Goal: Information Seeking & Learning: Learn about a topic

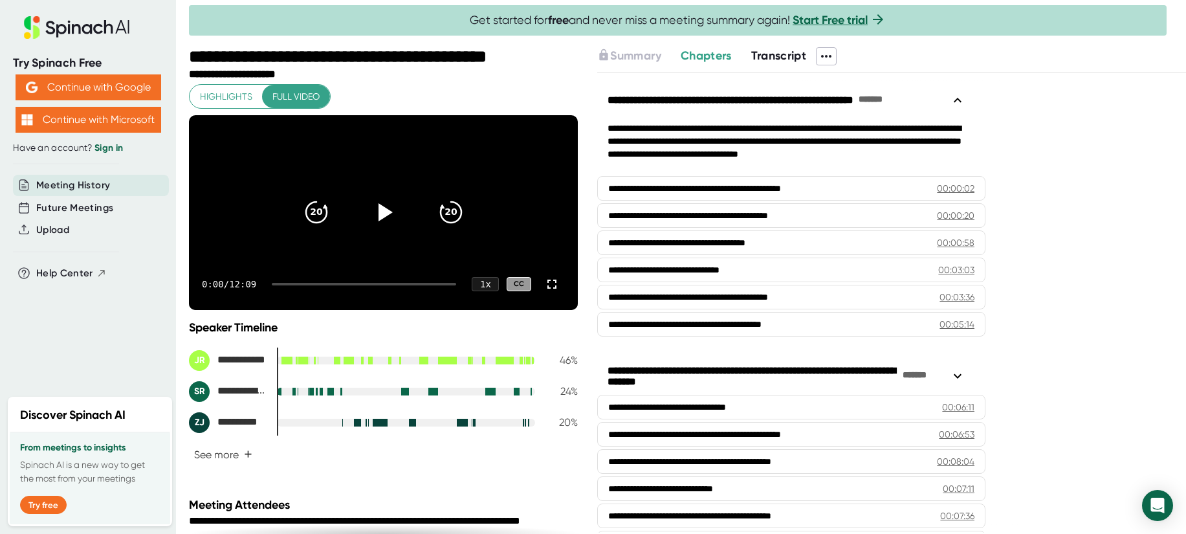
click at [826, 58] on icon at bounding box center [826, 57] width 16 height 16
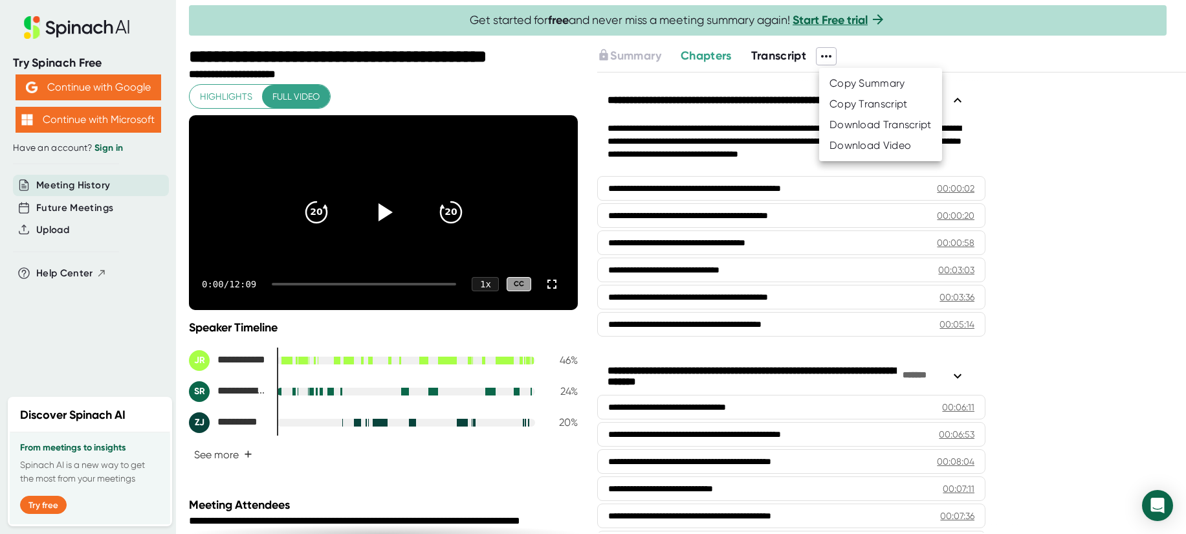
click at [858, 125] on div "Download Transcript" at bounding box center [880, 124] width 102 height 13
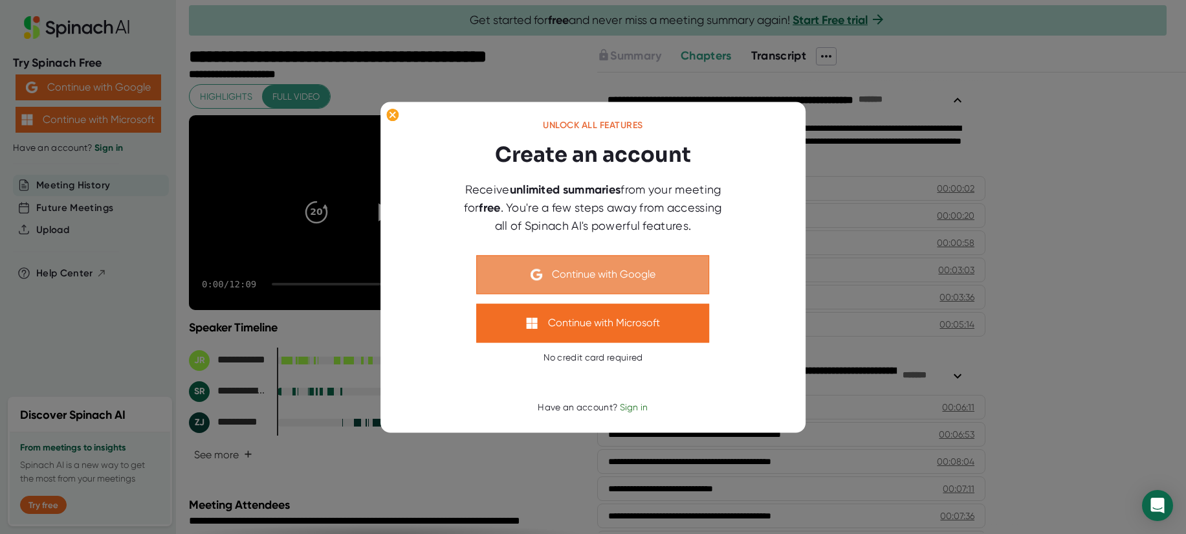
click at [606, 285] on button "Continue with Google" at bounding box center [593, 274] width 233 height 39
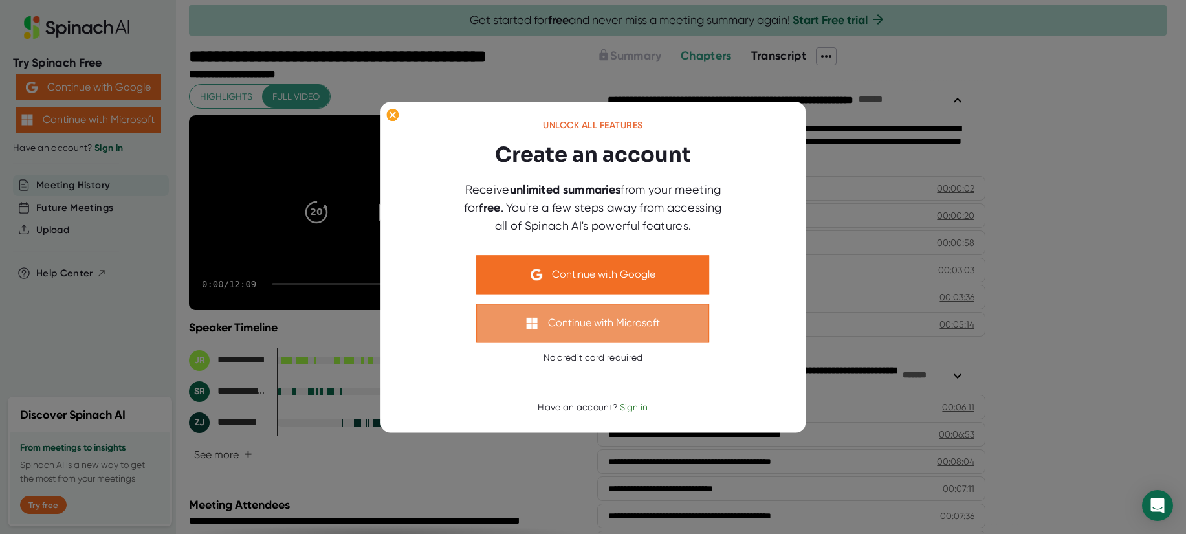
click at [567, 326] on button "Continue with Microsoft" at bounding box center [593, 322] width 233 height 39
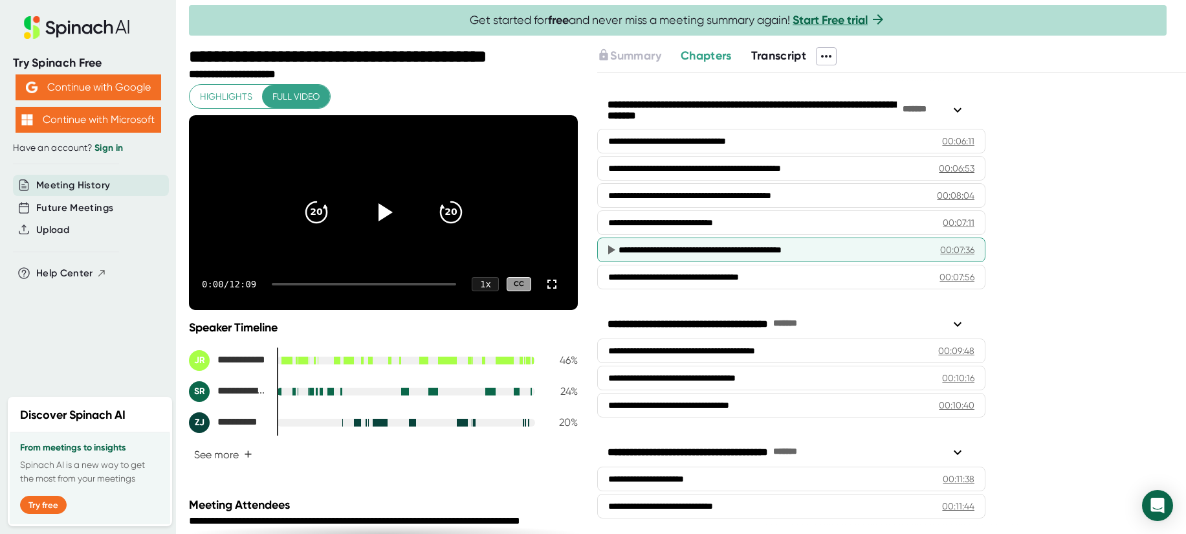
scroll to position [270, 0]
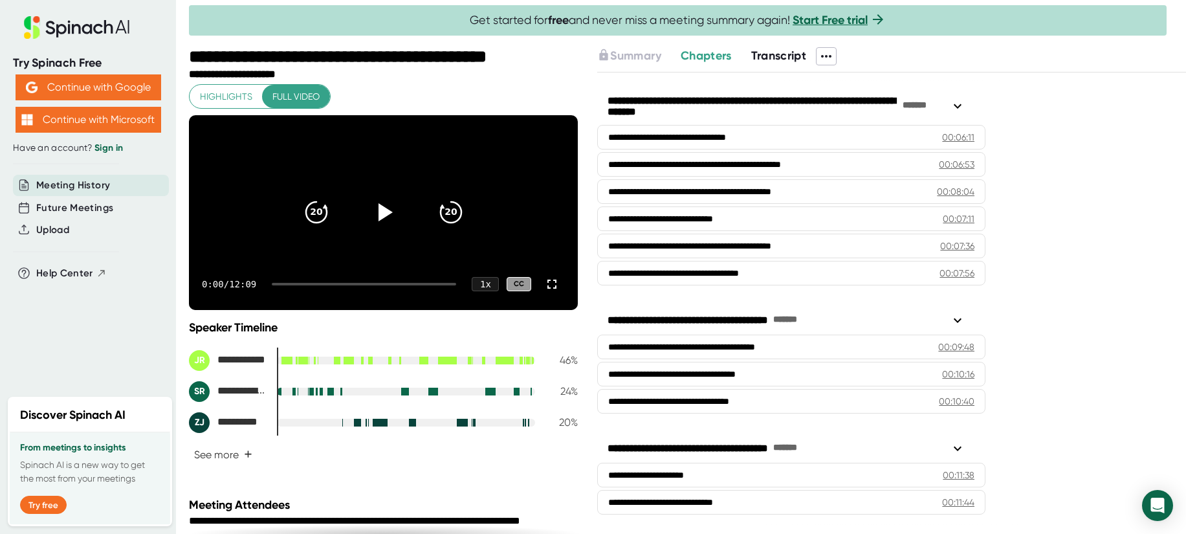
click at [767, 56] on span "Transcript" at bounding box center [779, 56] width 56 height 14
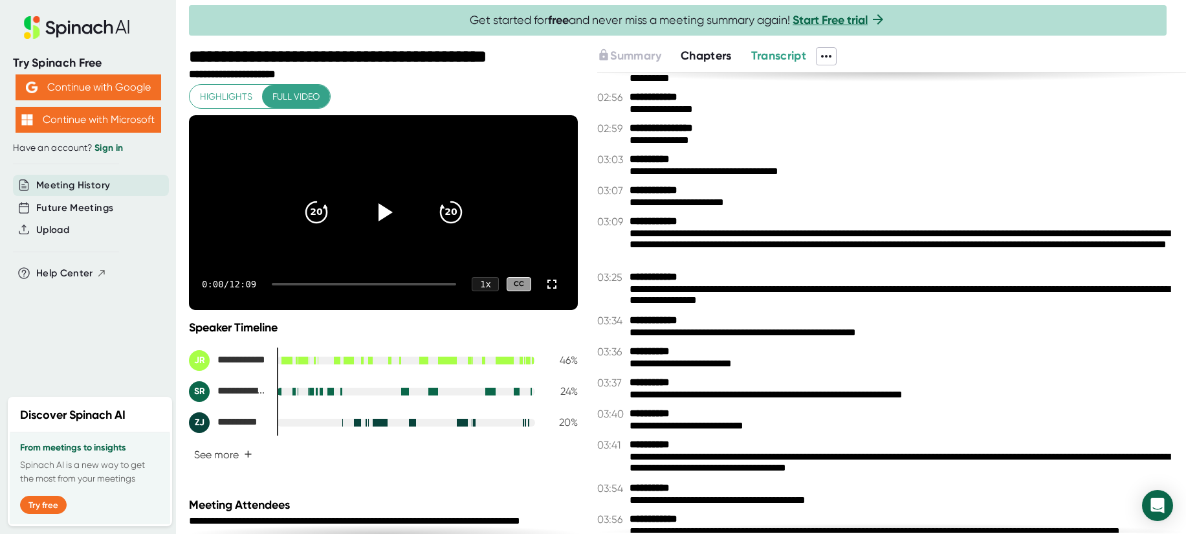
scroll to position [1849, 0]
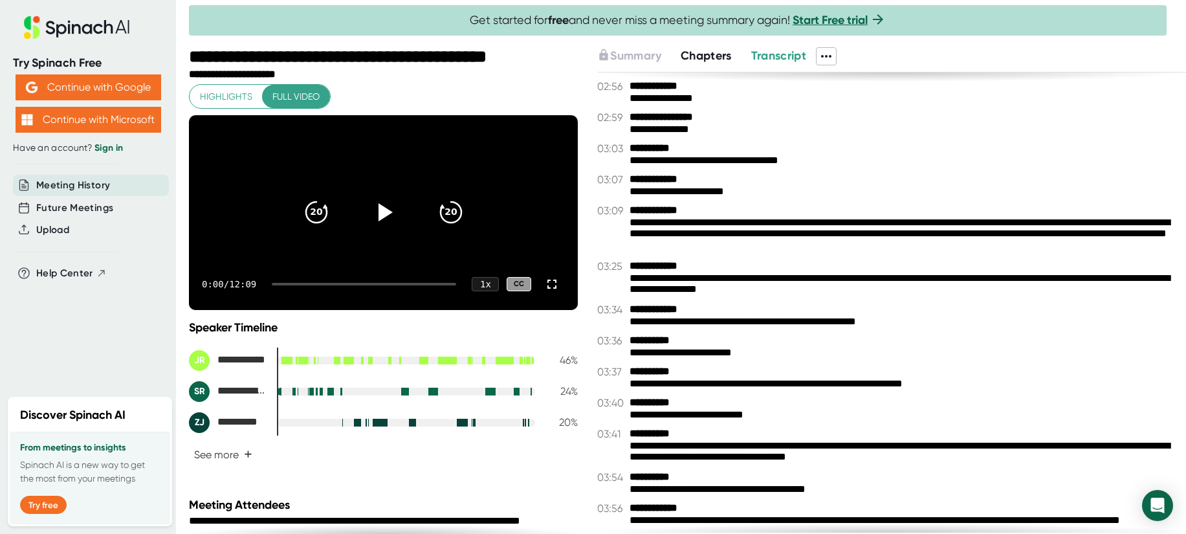
drag, startPoint x: 629, startPoint y: 220, endPoint x: 737, endPoint y: 254, distance: 113.3
click at [745, 258] on div "**********" at bounding box center [891, 302] width 589 height 460
drag, startPoint x: 885, startPoint y: 247, endPoint x: 735, endPoint y: 252, distance: 150.8
click at [735, 252] on div "**********" at bounding box center [902, 235] width 547 height 37
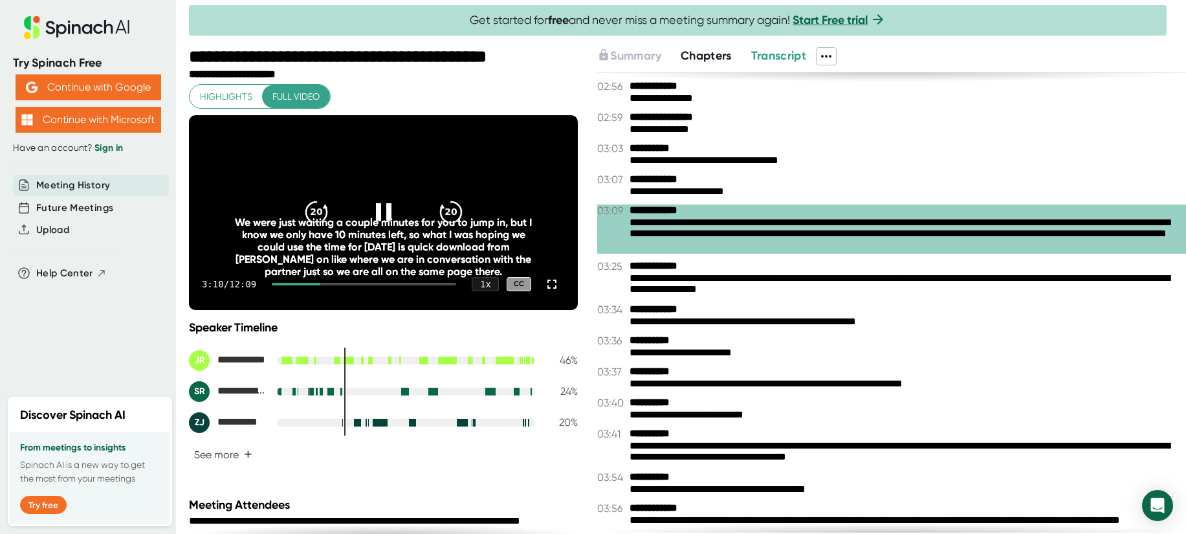
drag, startPoint x: 444, startPoint y: 300, endPoint x: 442, endPoint y: 283, distance: 16.9
click at [442, 298] on div "3:10 / 12:09 1 x CC" at bounding box center [383, 284] width 389 height 52
click at [386, 217] on icon at bounding box center [383, 212] width 32 height 32
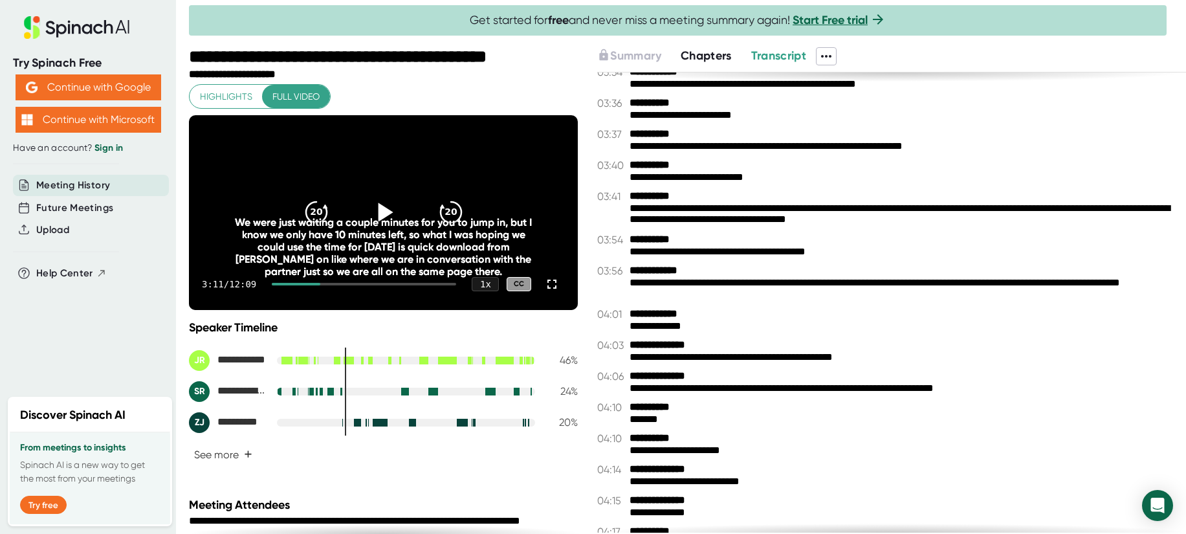
scroll to position [2089, 0]
